Goal: Find specific page/section: Find specific page/section

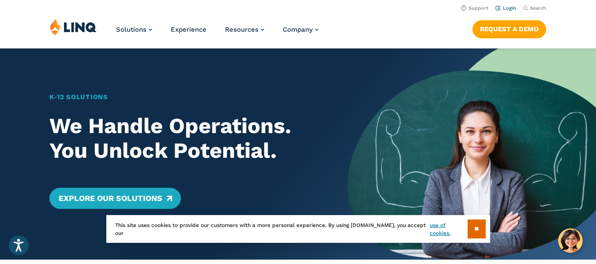
click at [511, 6] on link "Login" at bounding box center [506, 8] width 21 height 6
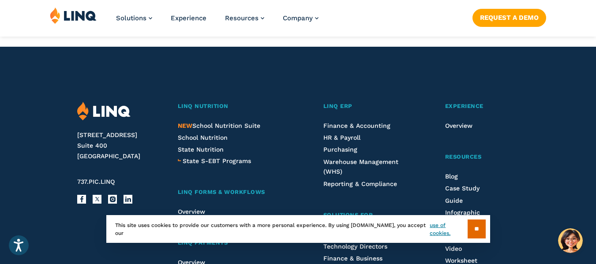
scroll to position [936, 0]
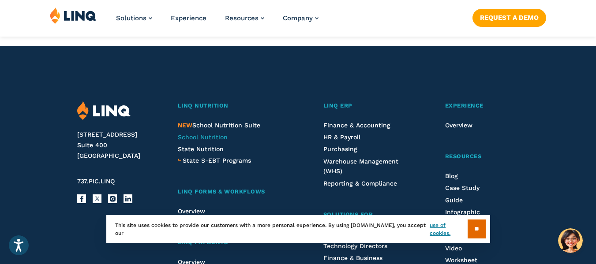
click at [212, 139] on span "School Nutrition" at bounding box center [203, 137] width 50 height 7
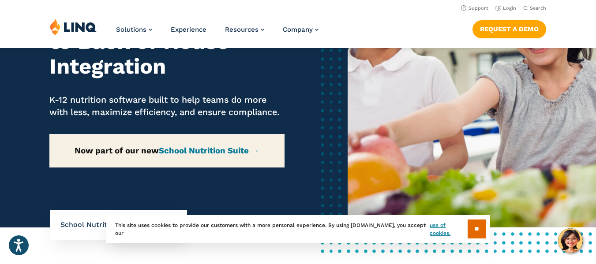
scroll to position [118, 0]
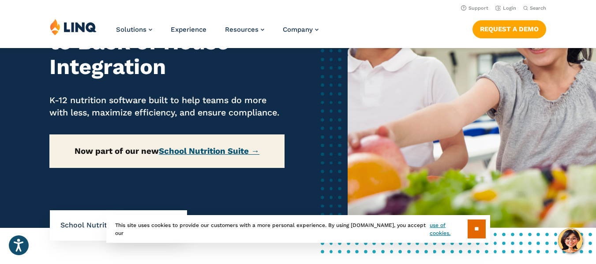
click at [221, 156] on link "School Nutrition Suite →" at bounding box center [209, 151] width 101 height 10
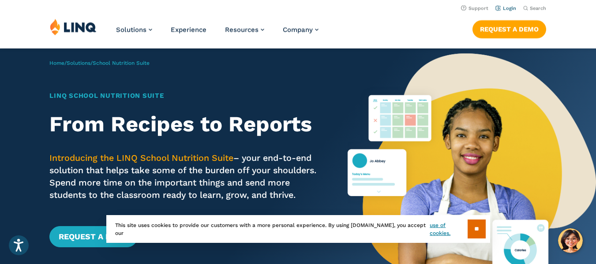
click at [510, 7] on link "Login" at bounding box center [506, 8] width 21 height 6
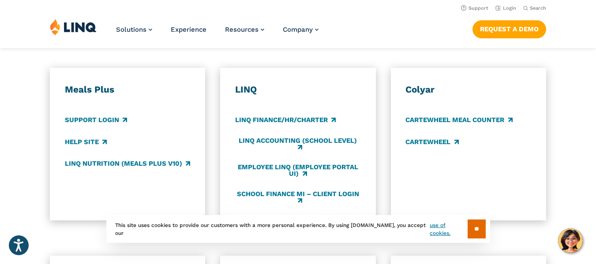
scroll to position [480, 0]
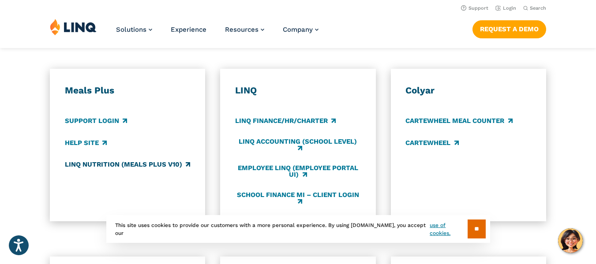
click at [129, 169] on link "LINQ Nutrition (Meals Plus v10)" at bounding box center [127, 165] width 125 height 10
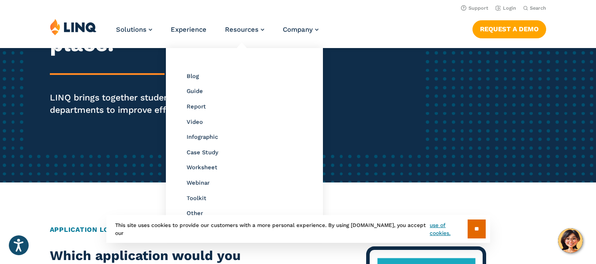
scroll to position [0, 0]
